Goal: Information Seeking & Learning: Learn about a topic

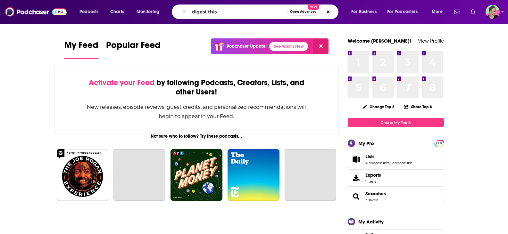
type input "digest this"
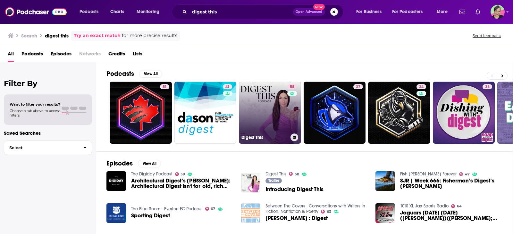
click at [270, 87] on link "58 Digest This" at bounding box center [270, 113] width 62 height 62
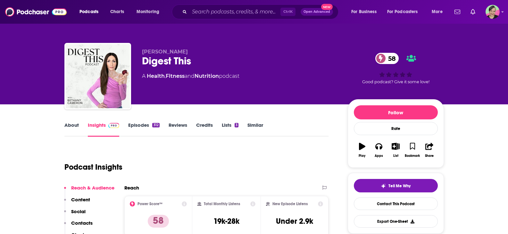
click at [69, 126] on link "About" at bounding box center [71, 129] width 14 height 15
